Goal: Information Seeking & Learning: Learn about a topic

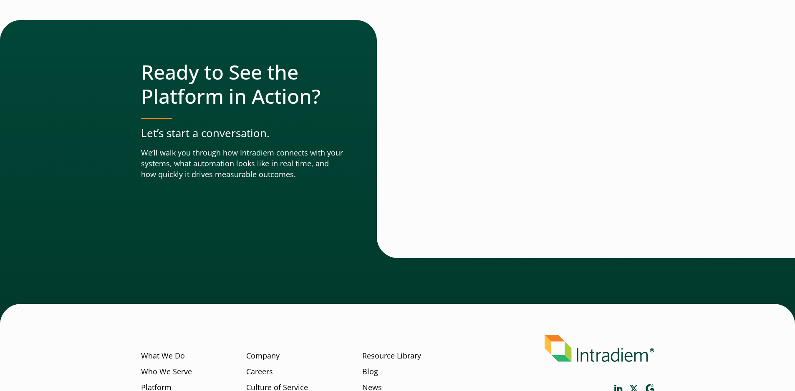
scroll to position [2913, 0]
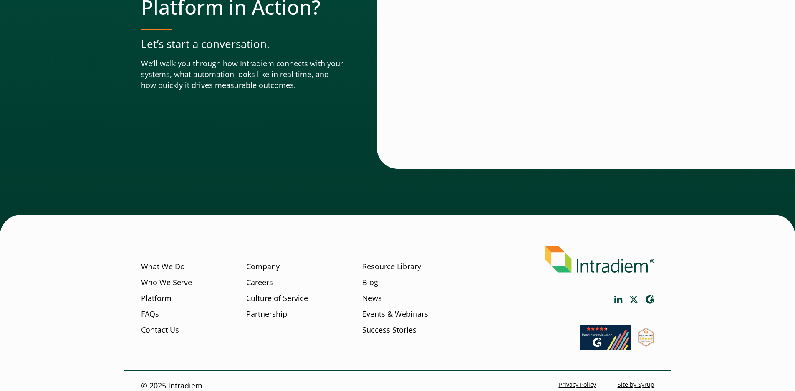
click at [153, 262] on link "What We Do" at bounding box center [163, 267] width 44 height 11
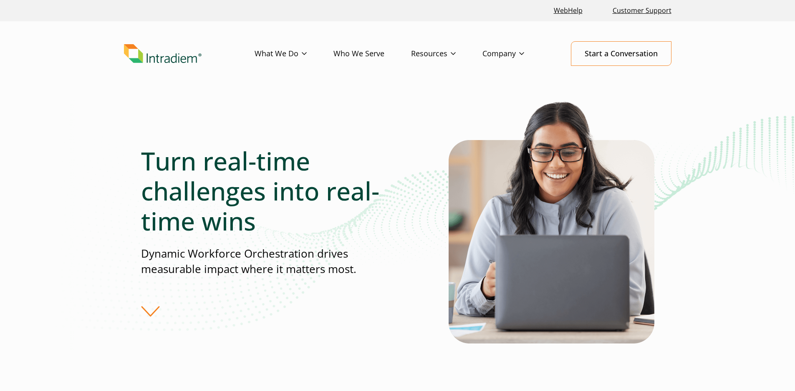
click at [140, 316] on div "Turn real-time challenges into real-time wins Dynamic Workforce Orchestration d…" at bounding box center [397, 231] width 547 height 264
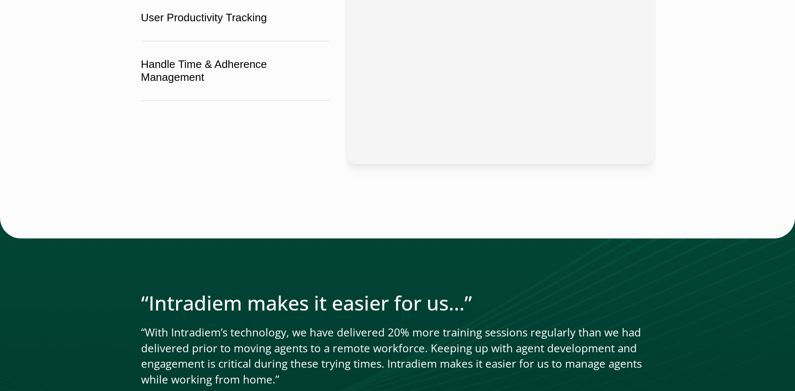
scroll to position [1543, 0]
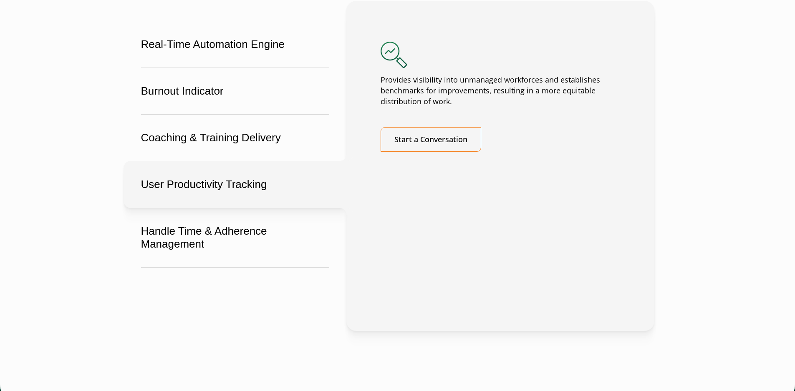
click at [174, 208] on button "User Productivity Tracking" at bounding box center [235, 184] width 222 height 47
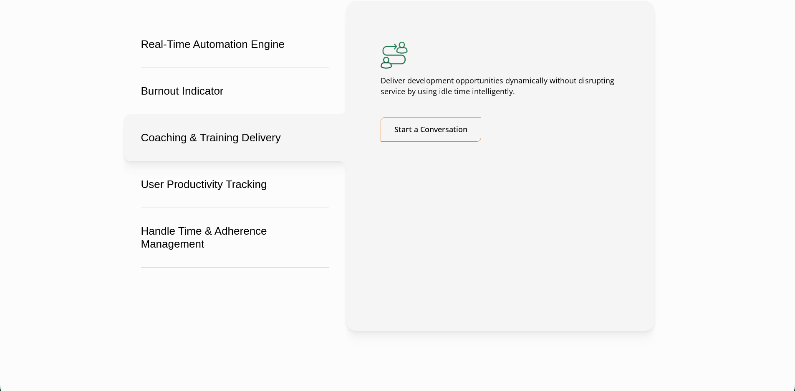
click at [177, 161] on button "Coaching & Training Delivery" at bounding box center [235, 137] width 222 height 47
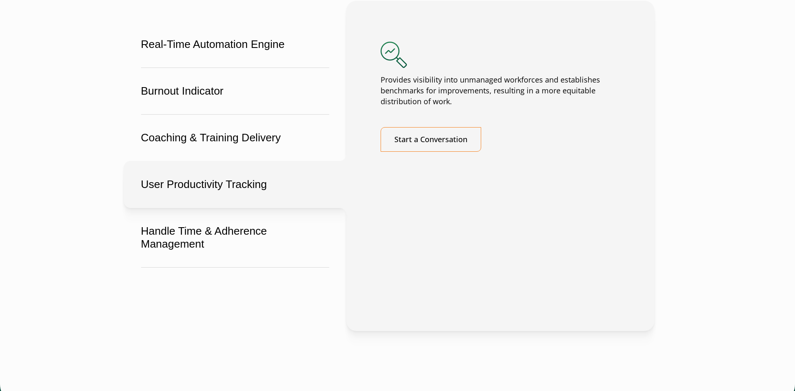
drag, startPoint x: 184, startPoint y: 200, endPoint x: 183, endPoint y: 259, distance: 58.4
click at [184, 201] on button "User Productivity Tracking" at bounding box center [235, 184] width 222 height 47
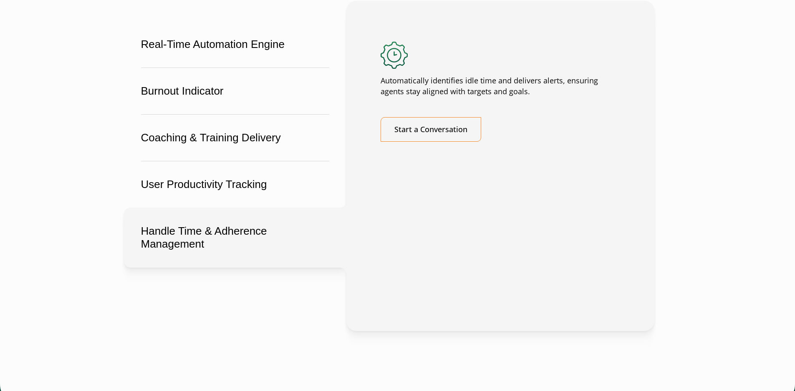
click at [183, 265] on button "Handle Time & Adherence Management" at bounding box center [235, 238] width 222 height 60
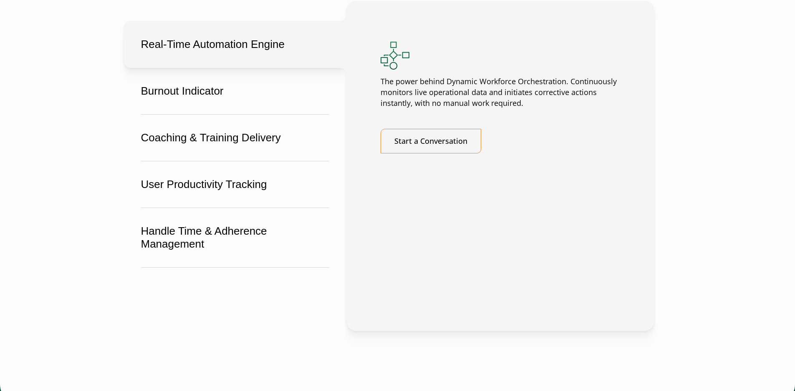
click at [176, 61] on button "Real-Time Automation Engine" at bounding box center [235, 44] width 222 height 47
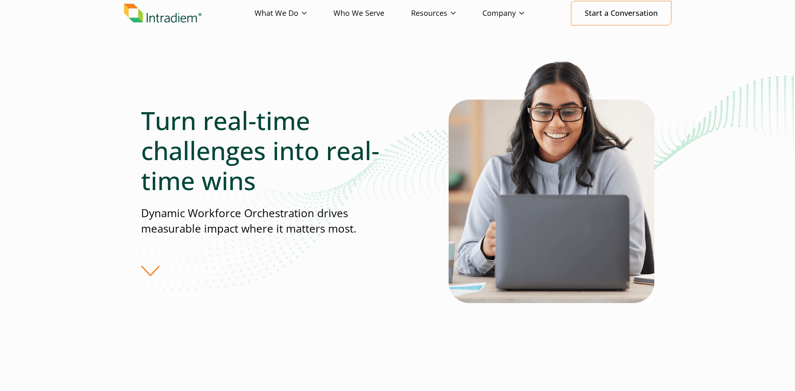
scroll to position [0, 0]
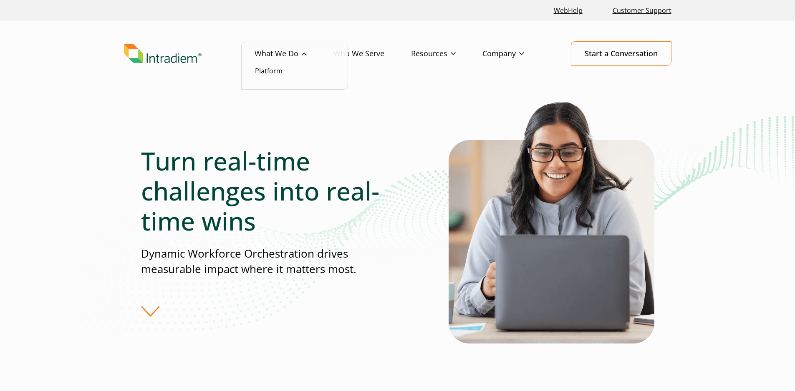
click at [264, 74] on link "Platform" at bounding box center [269, 70] width 28 height 9
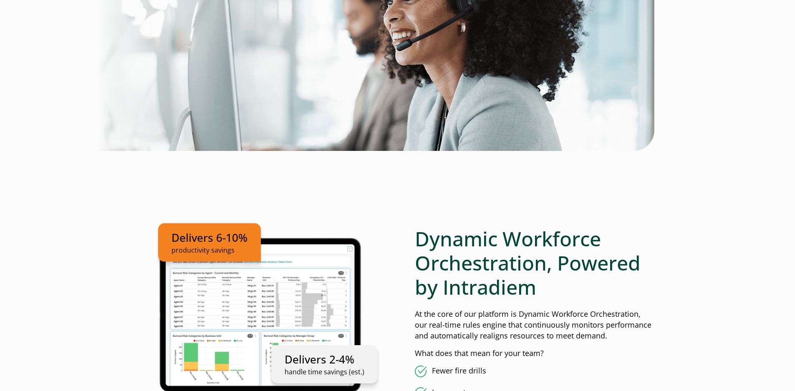
scroll to position [501, 0]
